Goal: Use online tool/utility: Utilize a website feature to perform a specific function

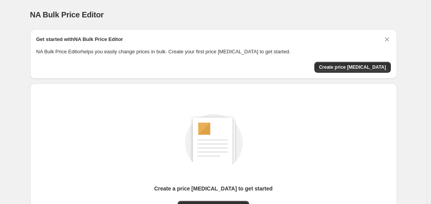
scroll to position [85, 0]
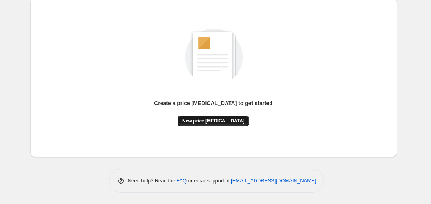
click at [218, 120] on span "New price [MEDICAL_DATA]" at bounding box center [213, 121] width 62 height 6
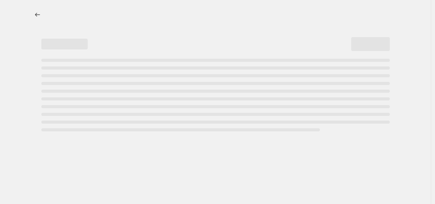
select select "percentage"
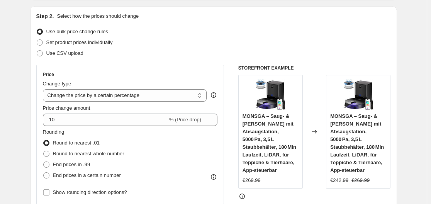
scroll to position [155, 0]
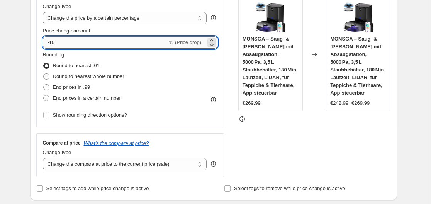
drag, startPoint x: 51, startPoint y: 42, endPoint x: 57, endPoint y: 42, distance: 5.8
click at [57, 42] on input "-10" at bounding box center [105, 42] width 125 height 12
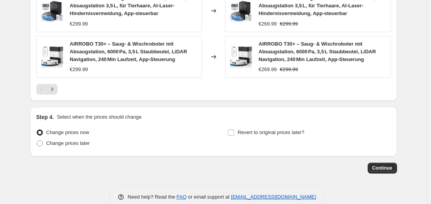
scroll to position [628, 0]
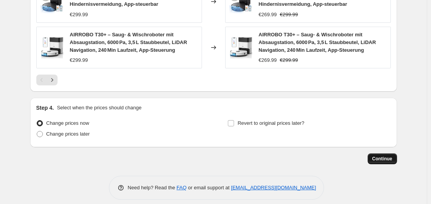
type input "-35"
click at [387, 153] on button "Continue" at bounding box center [382, 158] width 29 height 11
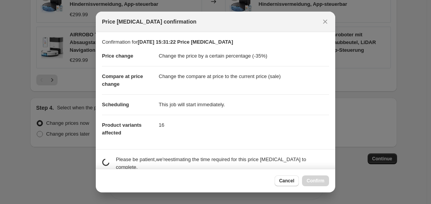
scroll to position [0, 0]
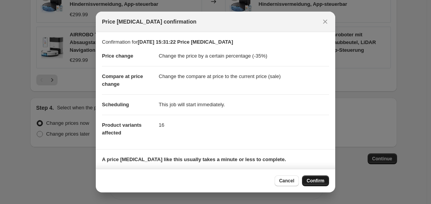
click at [318, 180] on span "Confirm" at bounding box center [316, 181] width 18 height 6
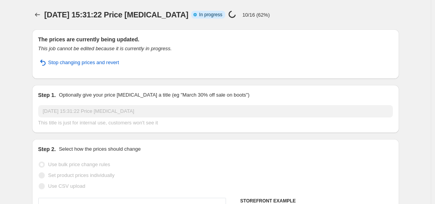
select select "percentage"
